Goal: Task Accomplishment & Management: Manage account settings

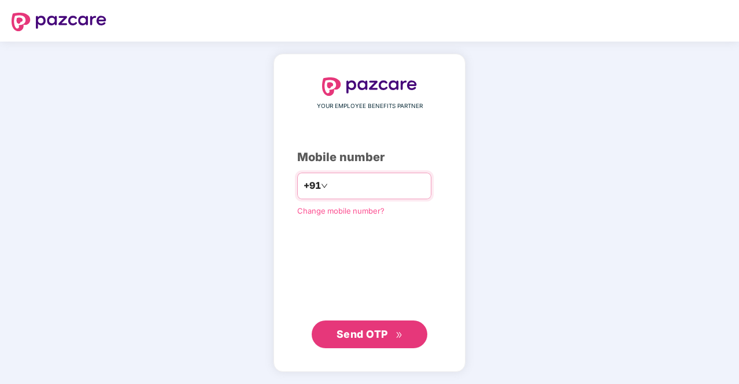
type input "**********"
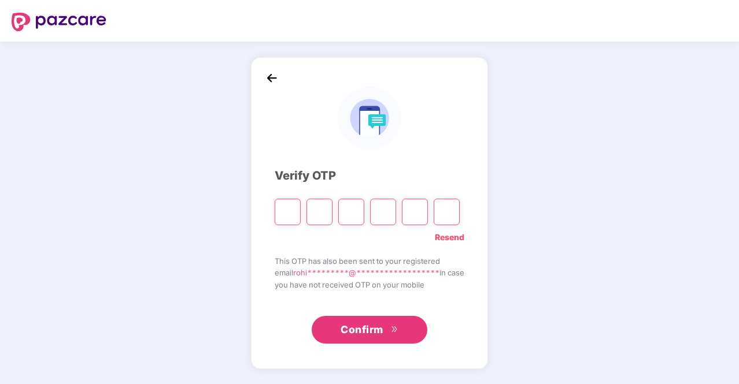
type input "*"
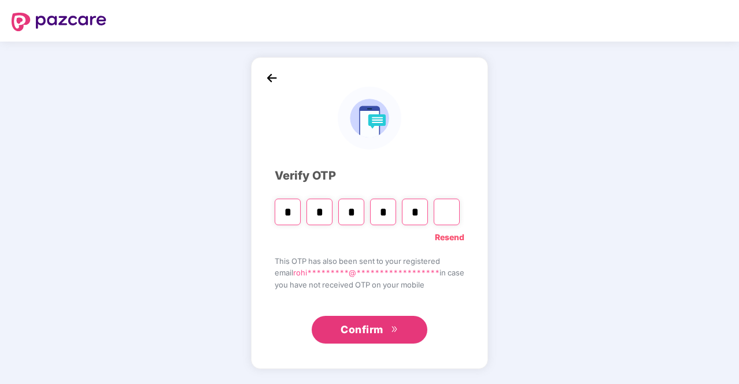
type input "*"
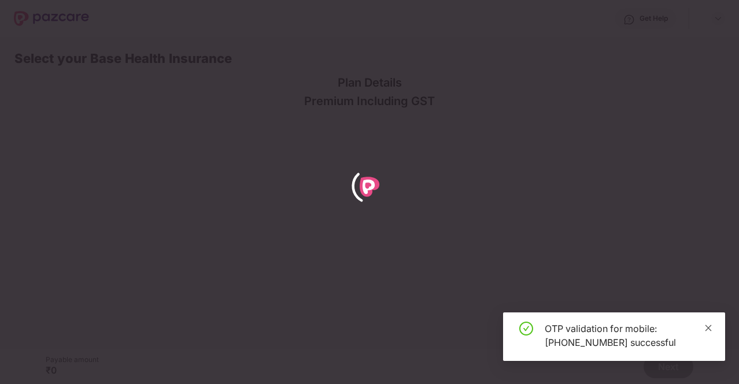
click at [710, 327] on icon "close" at bounding box center [708, 328] width 6 height 6
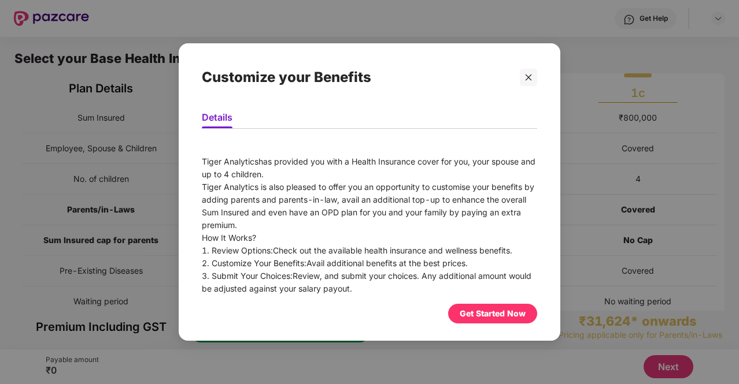
click at [493, 308] on div "Get Started Now" at bounding box center [493, 314] width 66 height 13
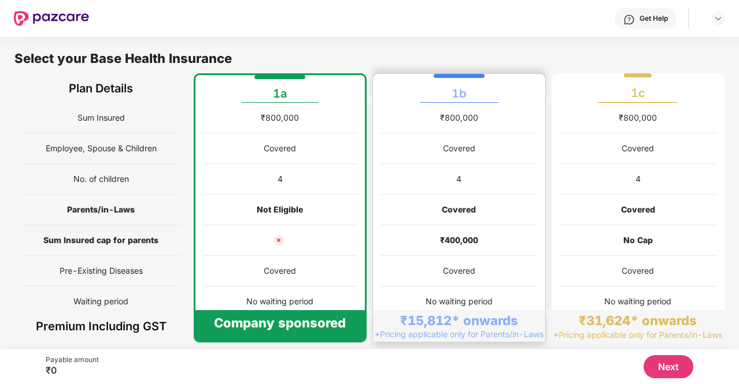
click at [458, 327] on div "₹15,812* onwards" at bounding box center [459, 321] width 118 height 16
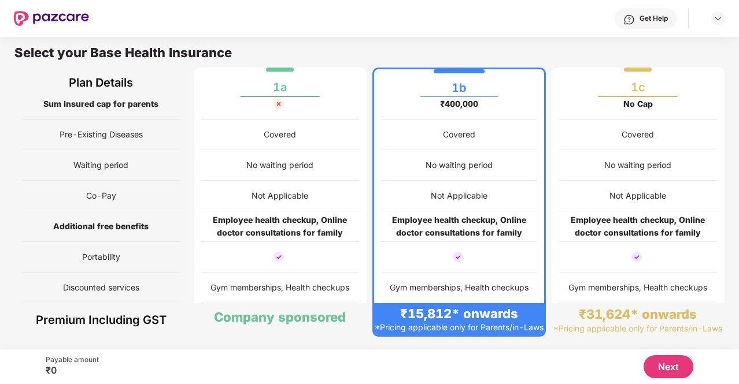
scroll to position [139, 0]
click at [118, 278] on span "Discounted services" at bounding box center [101, 288] width 76 height 22
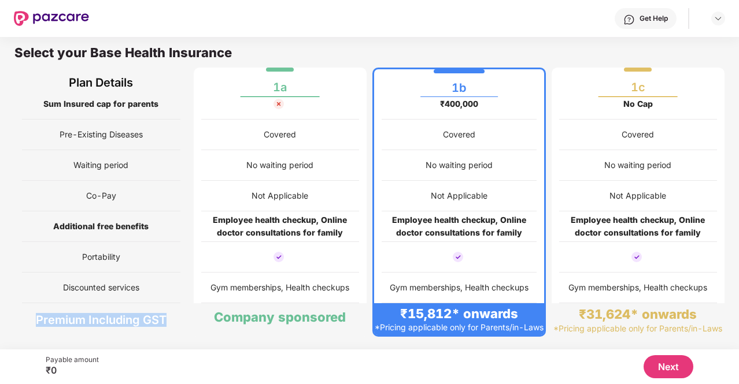
drag, startPoint x: 175, startPoint y: 312, endPoint x: 27, endPoint y: 311, distance: 147.4
click at [27, 311] on div "Premium Including GST" at bounding box center [101, 321] width 158 height 34
click at [74, 16] on img at bounding box center [51, 18] width 75 height 15
click at [686, 368] on button "Next" at bounding box center [668, 367] width 50 height 23
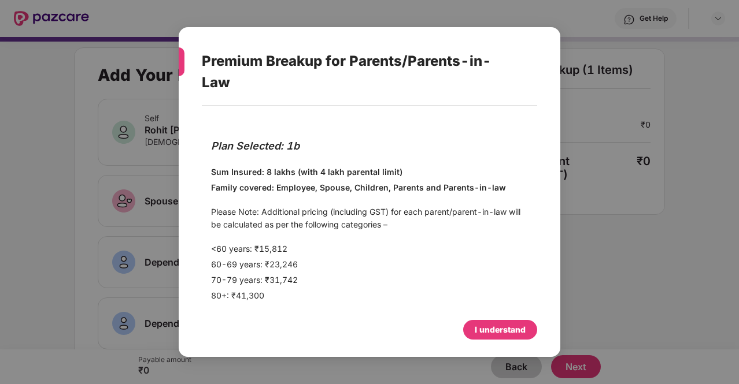
click at [508, 324] on div "I understand" at bounding box center [500, 330] width 51 height 13
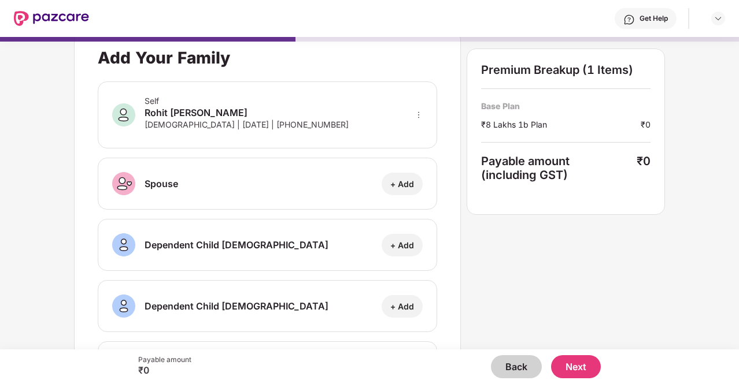
scroll to position [0, 0]
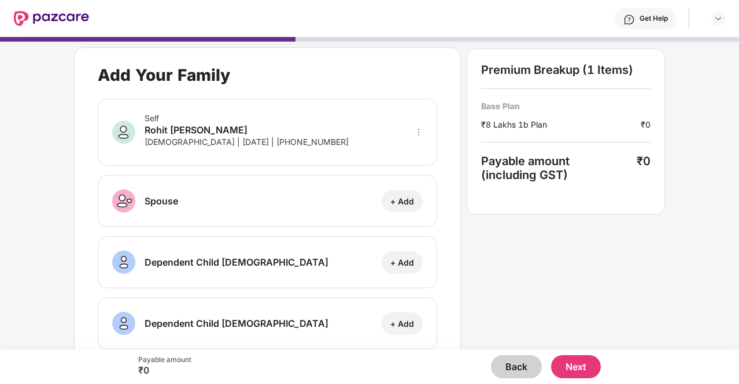
click at [715, 10] on div "Get Help" at bounding box center [407, 18] width 636 height 37
click at [716, 17] on img at bounding box center [717, 18] width 9 height 9
click at [66, 13] on img at bounding box center [51, 18] width 75 height 15
